Goal: Information Seeking & Learning: Understand process/instructions

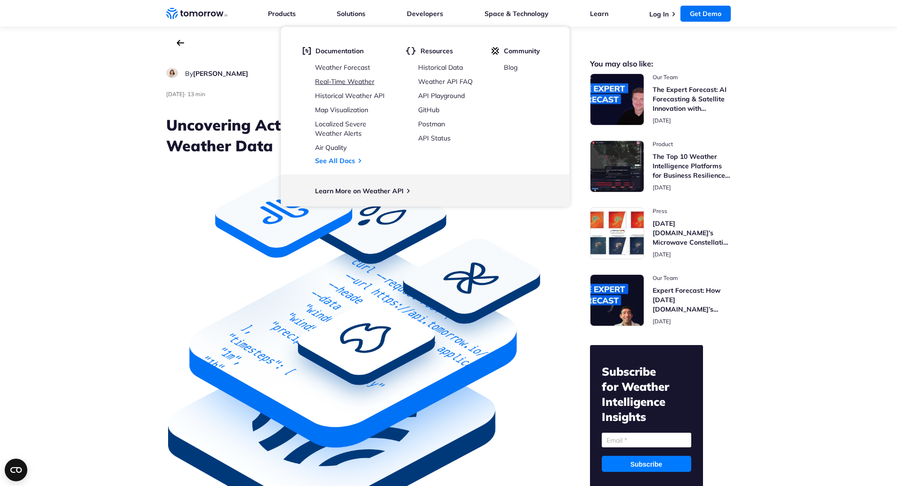
click at [360, 83] on link "Real-Time Weather" at bounding box center [344, 81] width 59 height 8
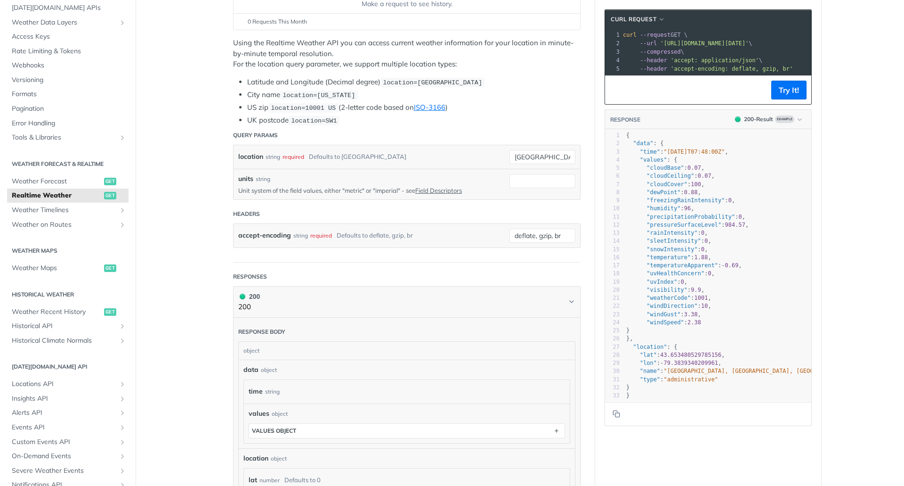
scroll to position [164, 0]
click at [68, 182] on span "Weather Forecast" at bounding box center [57, 181] width 90 height 9
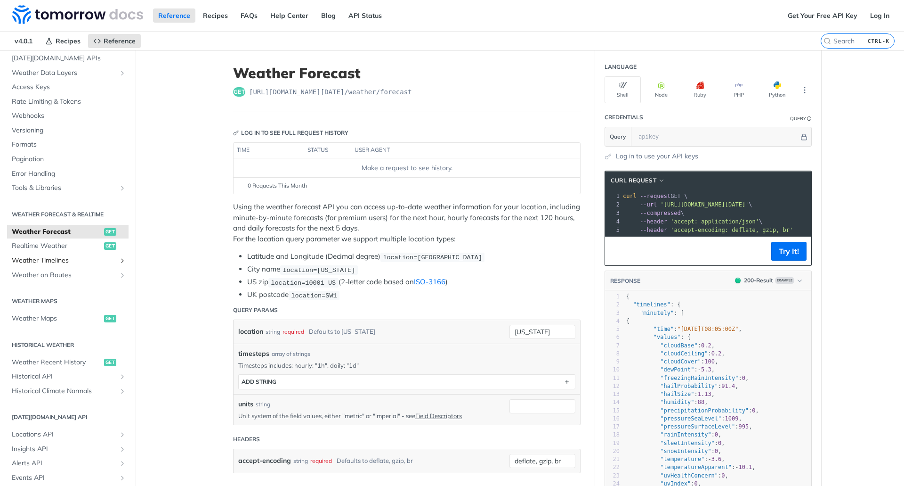
click at [54, 260] on span "Weather Timelines" at bounding box center [64, 260] width 105 height 9
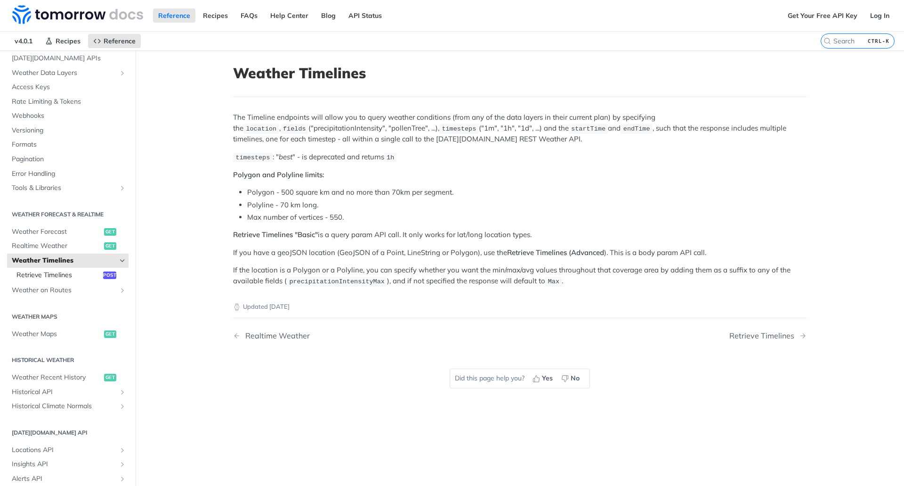
click at [56, 276] on span "Retrieve Timelines" at bounding box center [58, 274] width 84 height 9
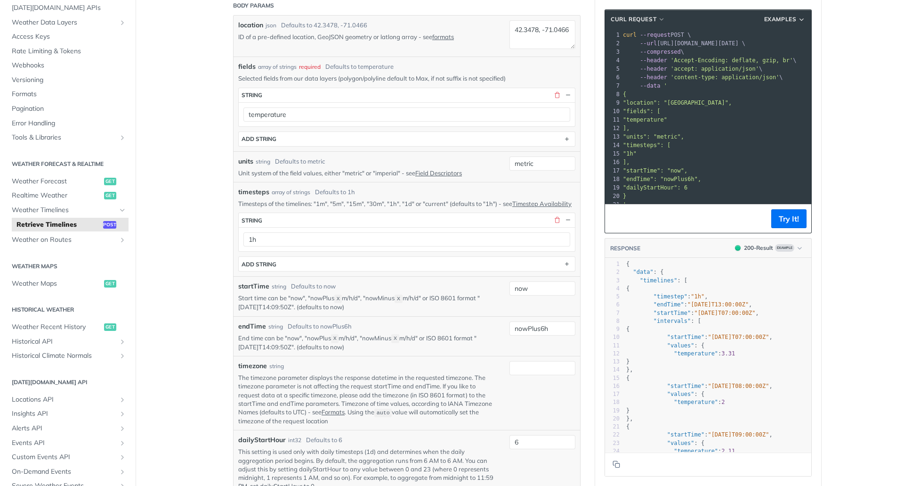
scroll to position [205, 0]
click at [51, 343] on span "Historical API" at bounding box center [64, 341] width 105 height 9
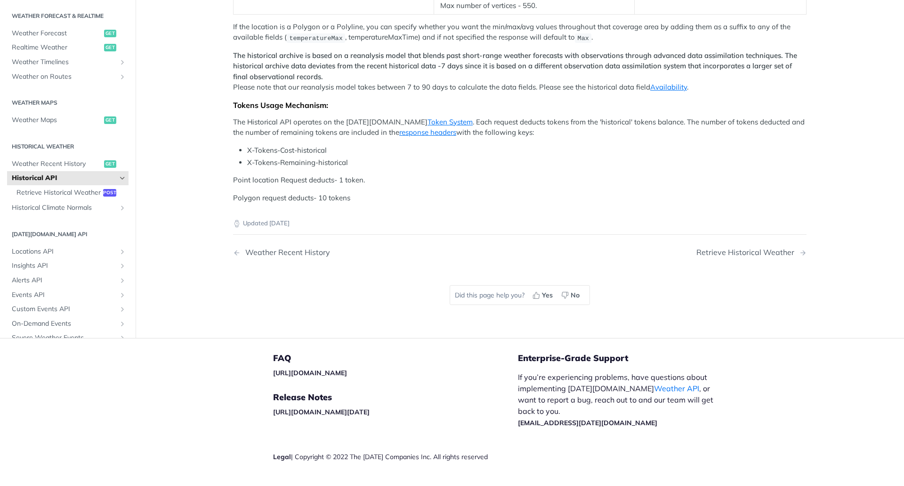
scroll to position [239, 0]
click at [57, 198] on span "Retrieve Historical Weather" at bounding box center [58, 192] width 84 height 9
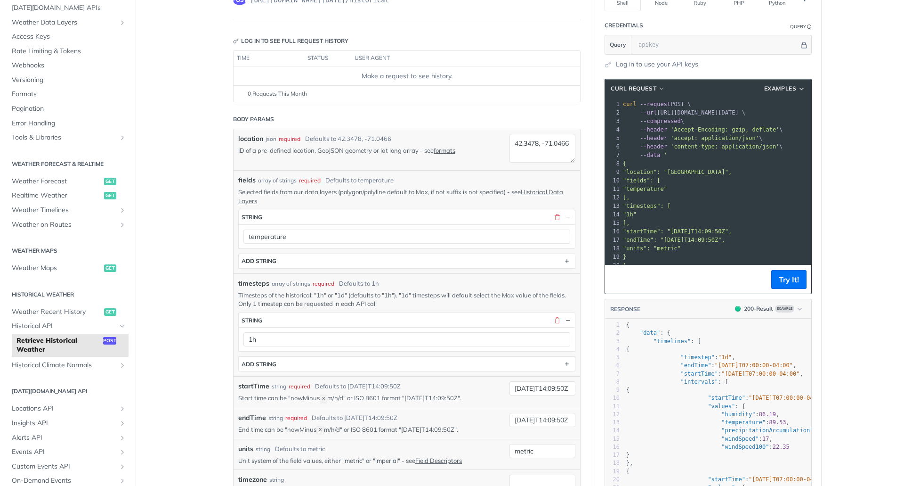
scroll to position [79, 0]
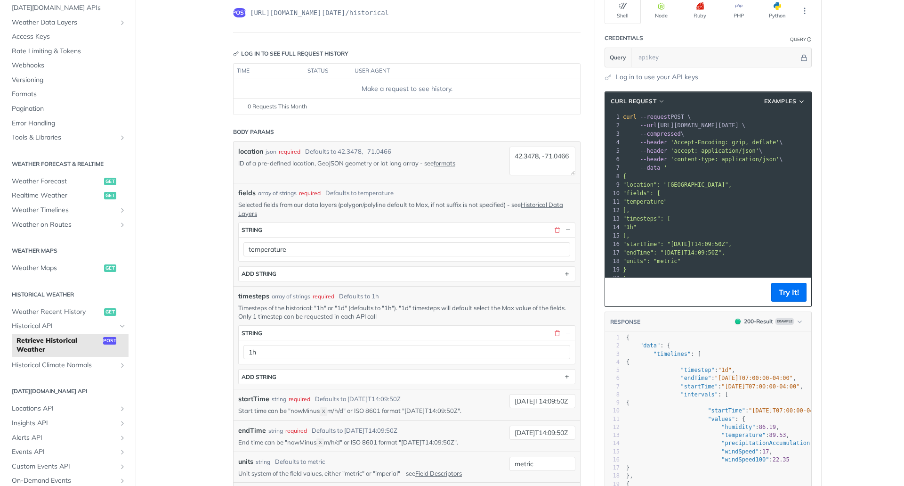
click at [190, 88] on main "JUMP TO CTRL-/ Fundamentals [DATE][DOMAIN_NAME] APIs Weather Data Layers Core P…" at bounding box center [452, 409] width 904 height 876
